Goal: Find specific fact: Find specific fact

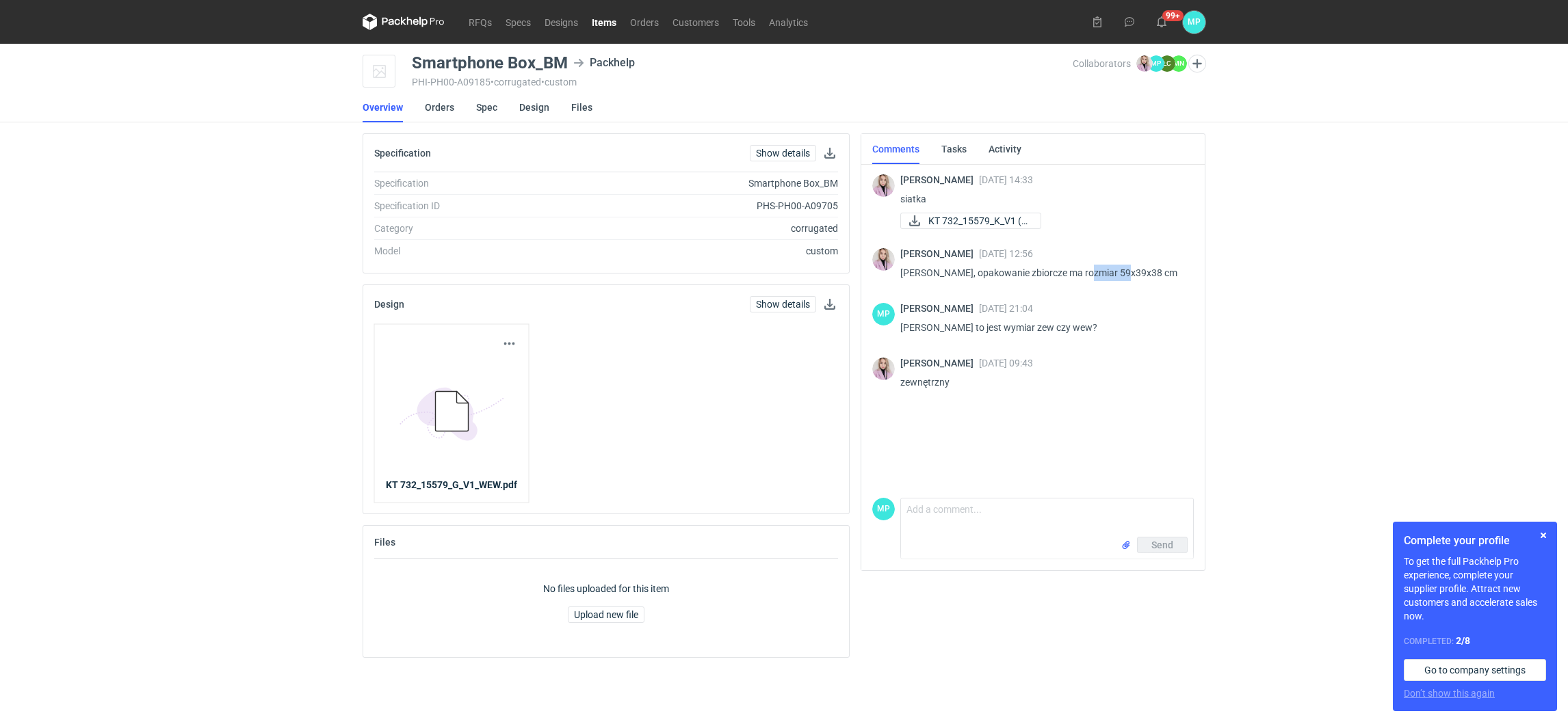
drag, startPoint x: 1082, startPoint y: 271, endPoint x: 1124, endPoint y: 270, distance: 42.0
click at [1124, 270] on p "[PERSON_NAME], opakowanie zbiorcze ma rozmiar 59x39x38 cm" at bounding box center [1041, 273] width 283 height 17
copy p "59x39x38"
drag, startPoint x: 412, startPoint y: 60, endPoint x: 501, endPoint y: 62, distance: 89.0
click at [501, 62] on div "Smartphone Box_BM" at bounding box center [490, 63] width 156 height 17
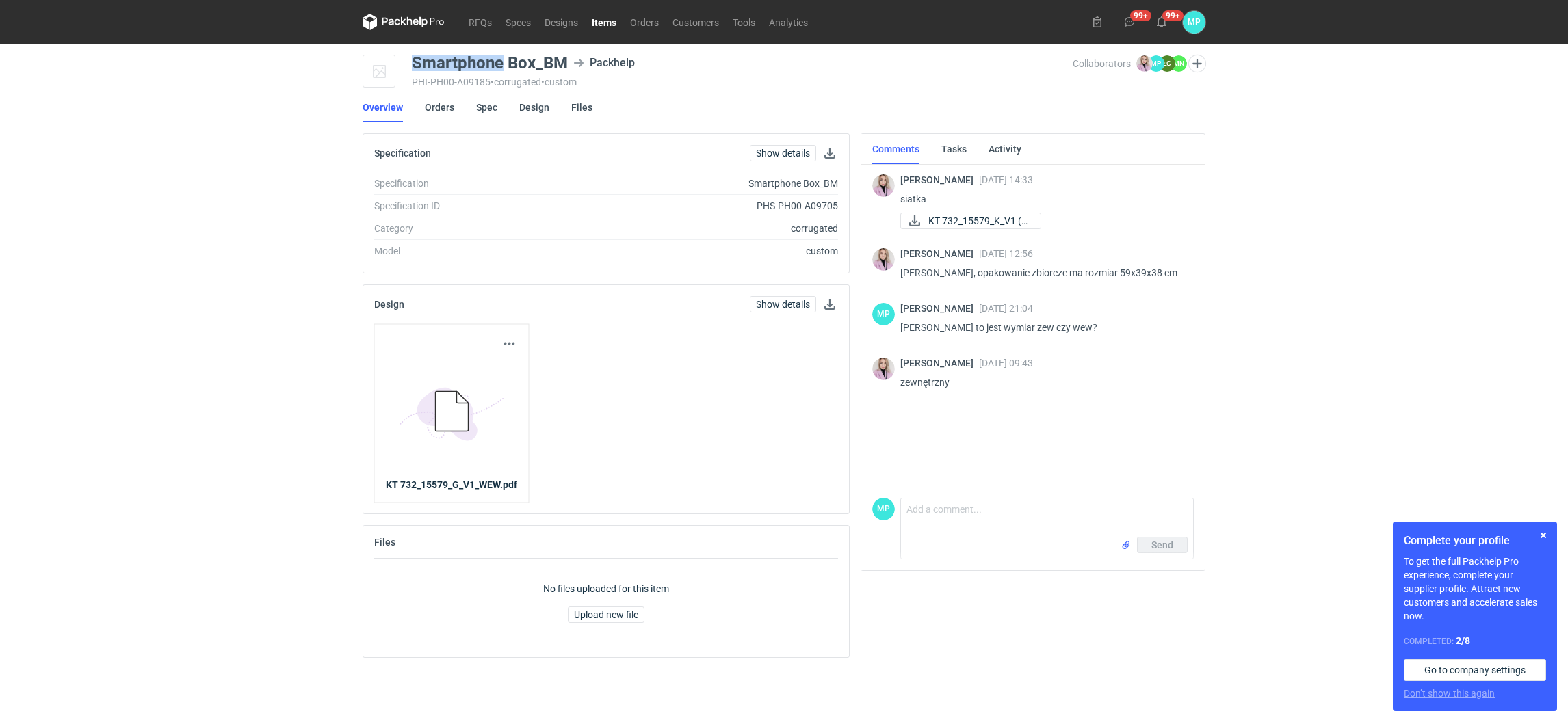
copy div "Smartphone"
